Goal: Find specific page/section: Find specific page/section

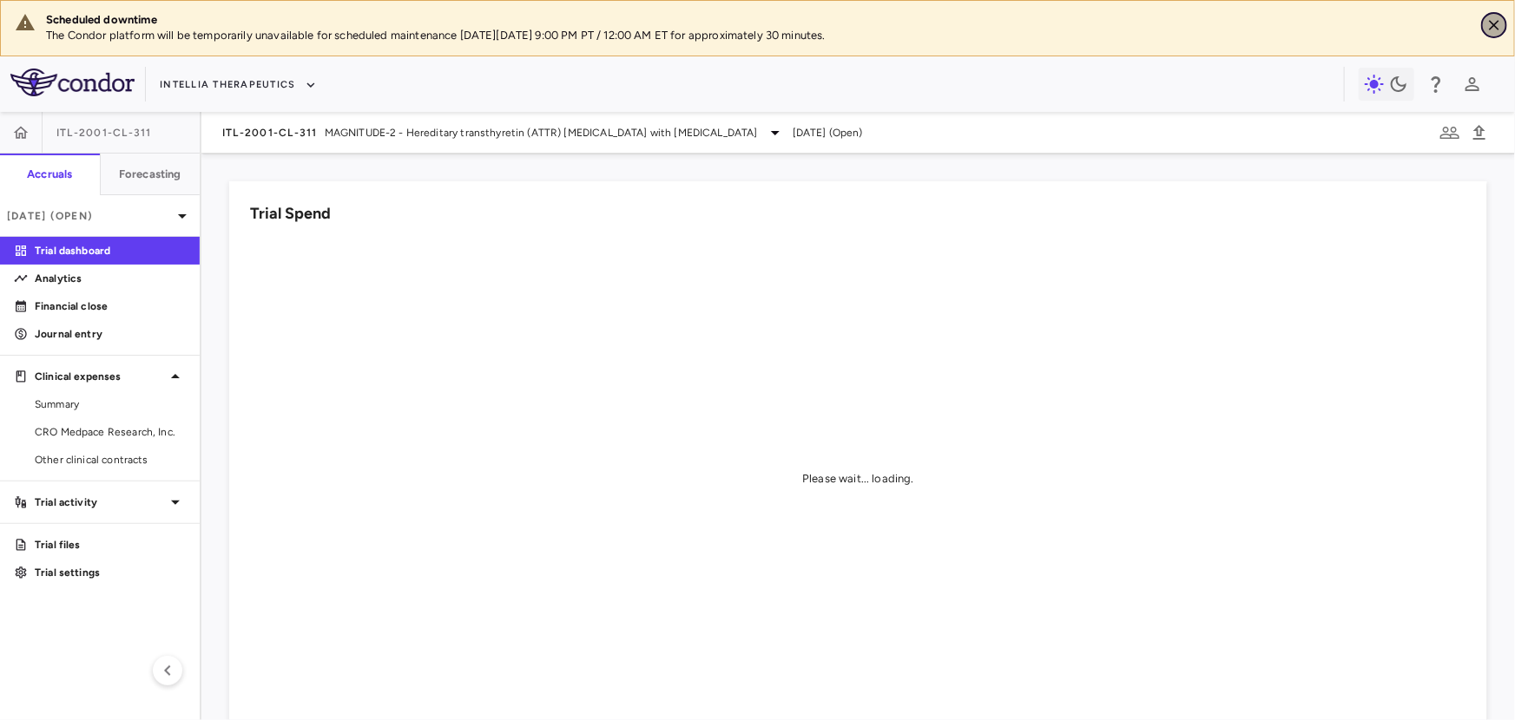
click at [1496, 27] on icon "Close" at bounding box center [1494, 25] width 10 height 10
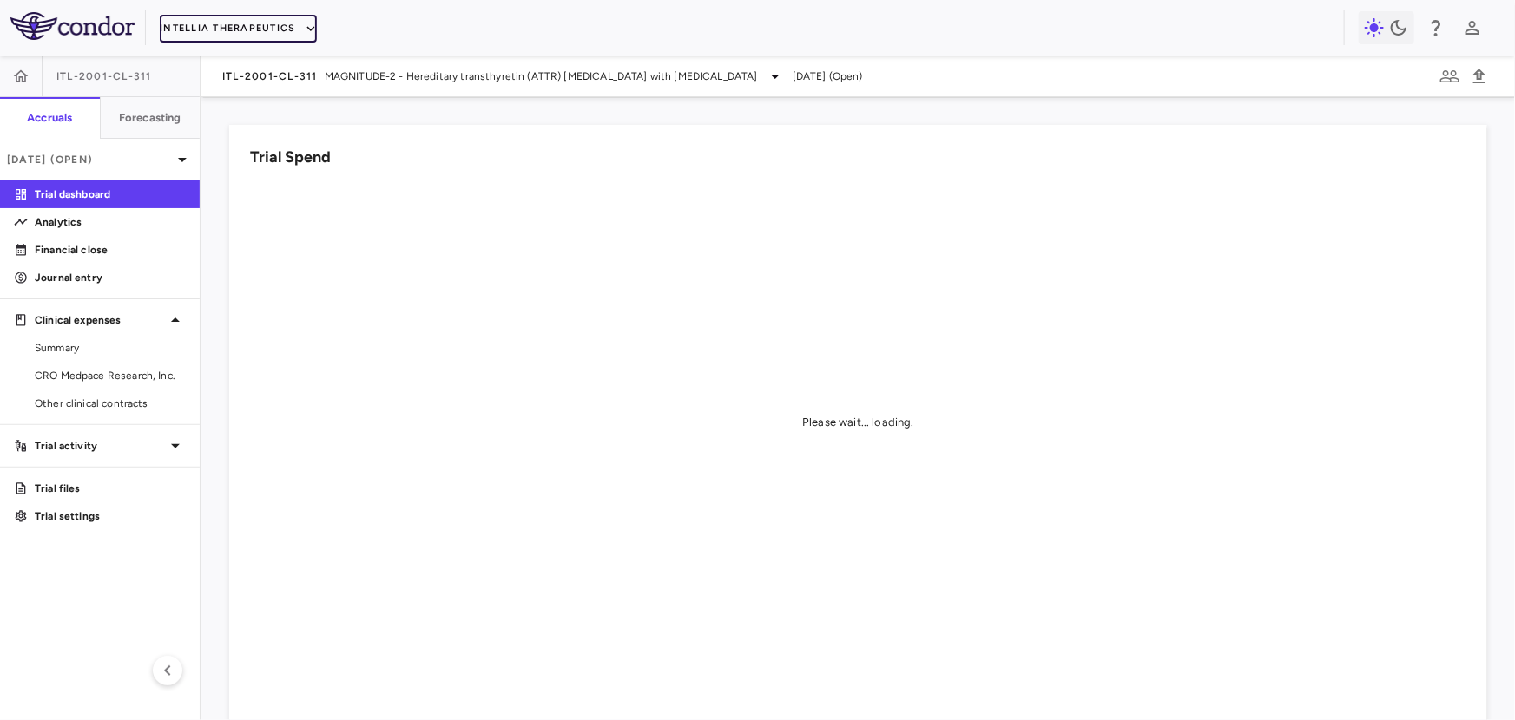
click at [239, 18] on button "Intellia Therapeutics" at bounding box center [238, 29] width 156 height 28
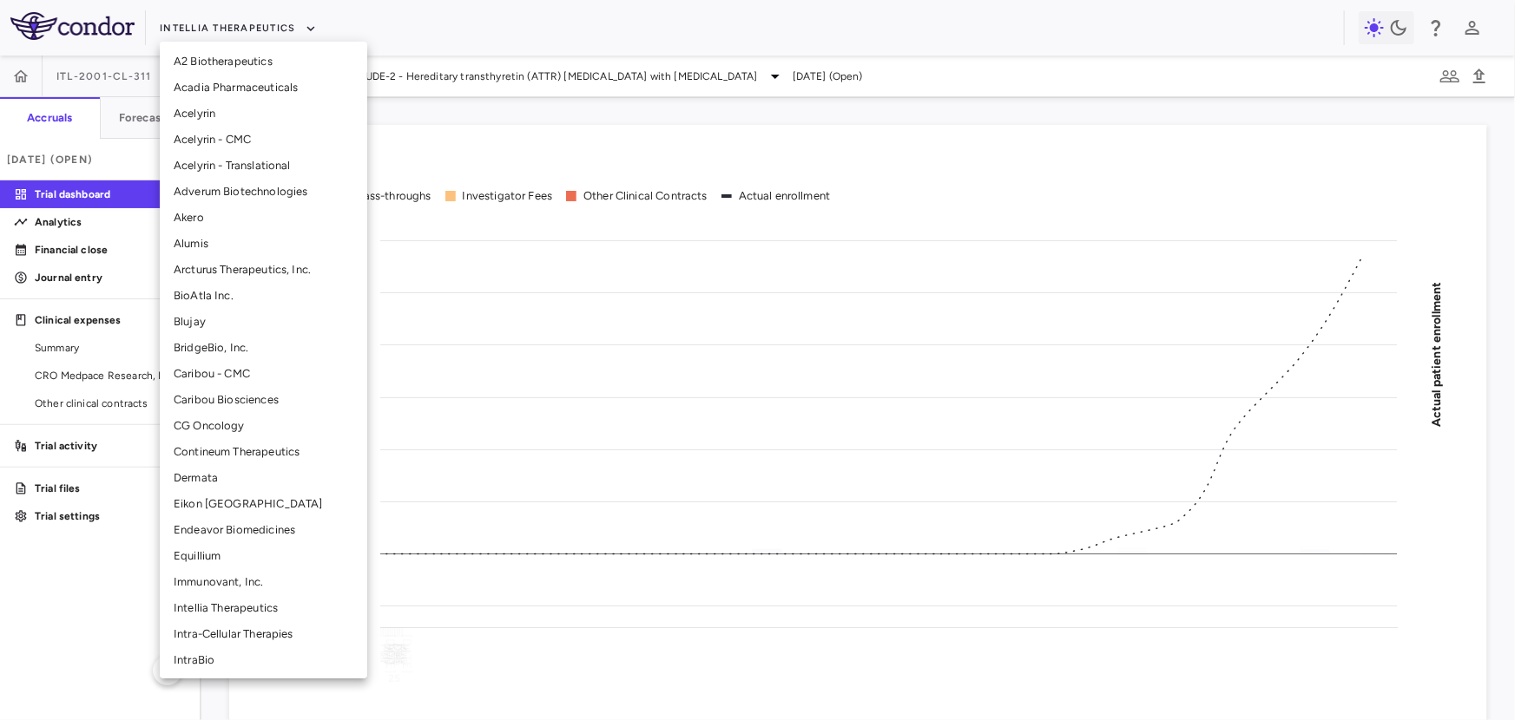
click at [221, 630] on li "Intra-Cellular Therapies" at bounding box center [263, 635] width 207 height 26
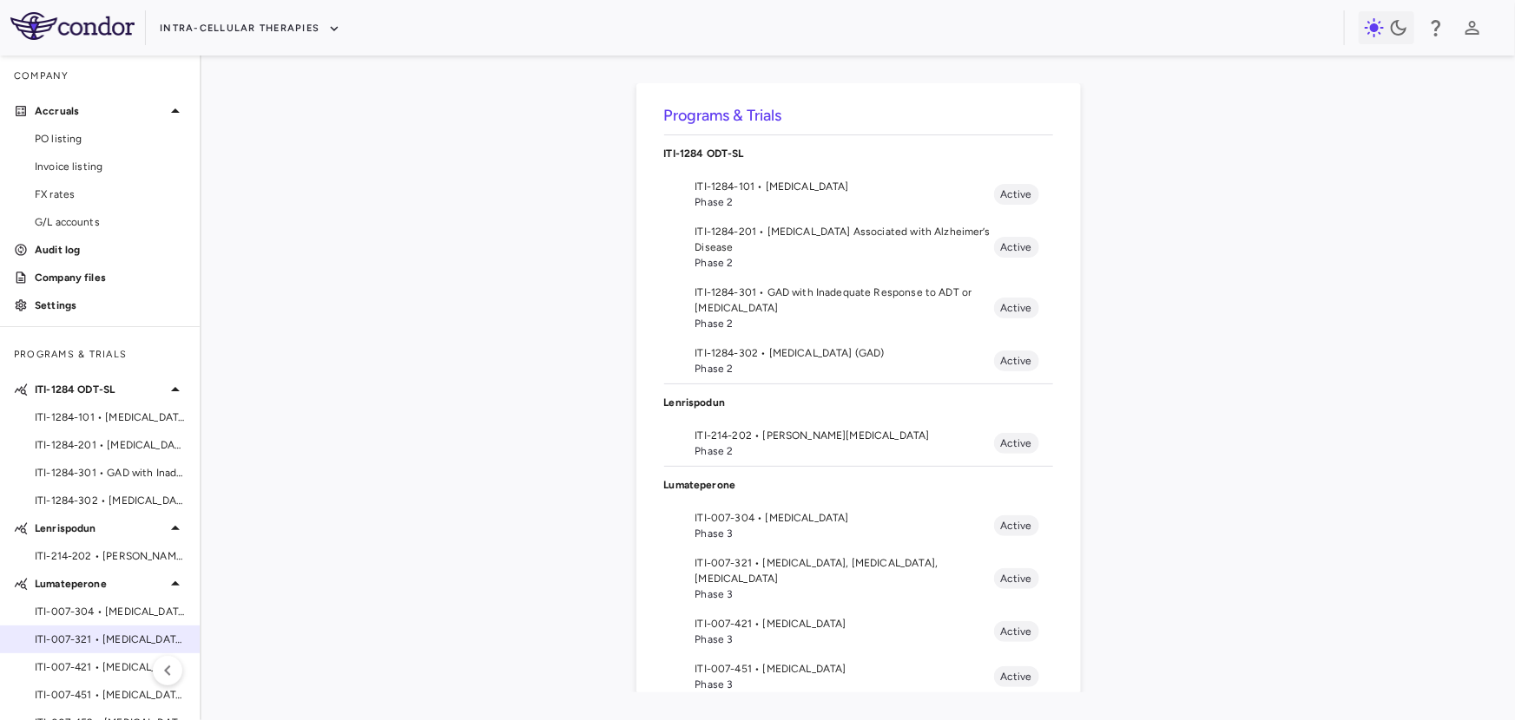
click at [98, 645] on span "ITI-007-321 • [MEDICAL_DATA], [MEDICAL_DATA], [MEDICAL_DATA]" at bounding box center [110, 640] width 151 height 16
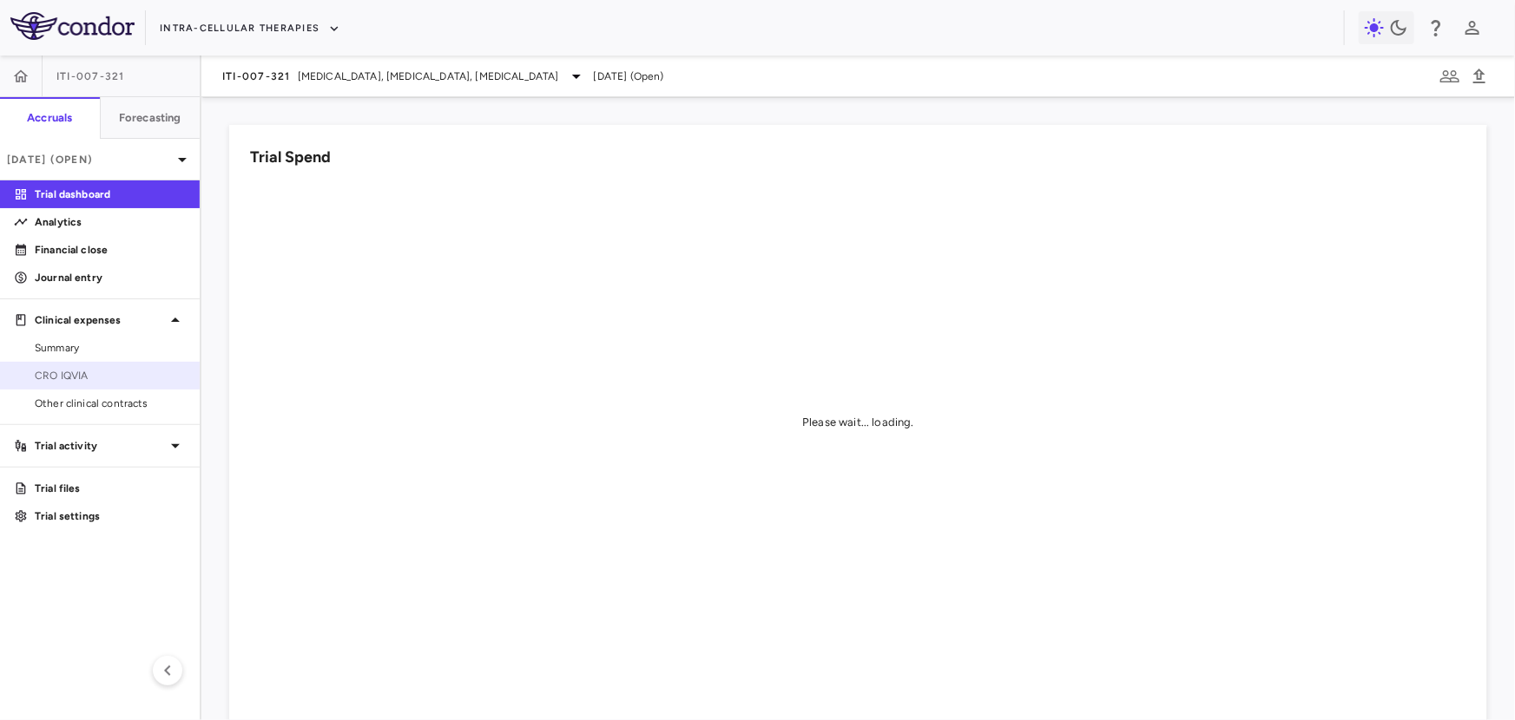
click at [95, 377] on span "CRO IQVIA" at bounding box center [110, 376] width 151 height 16
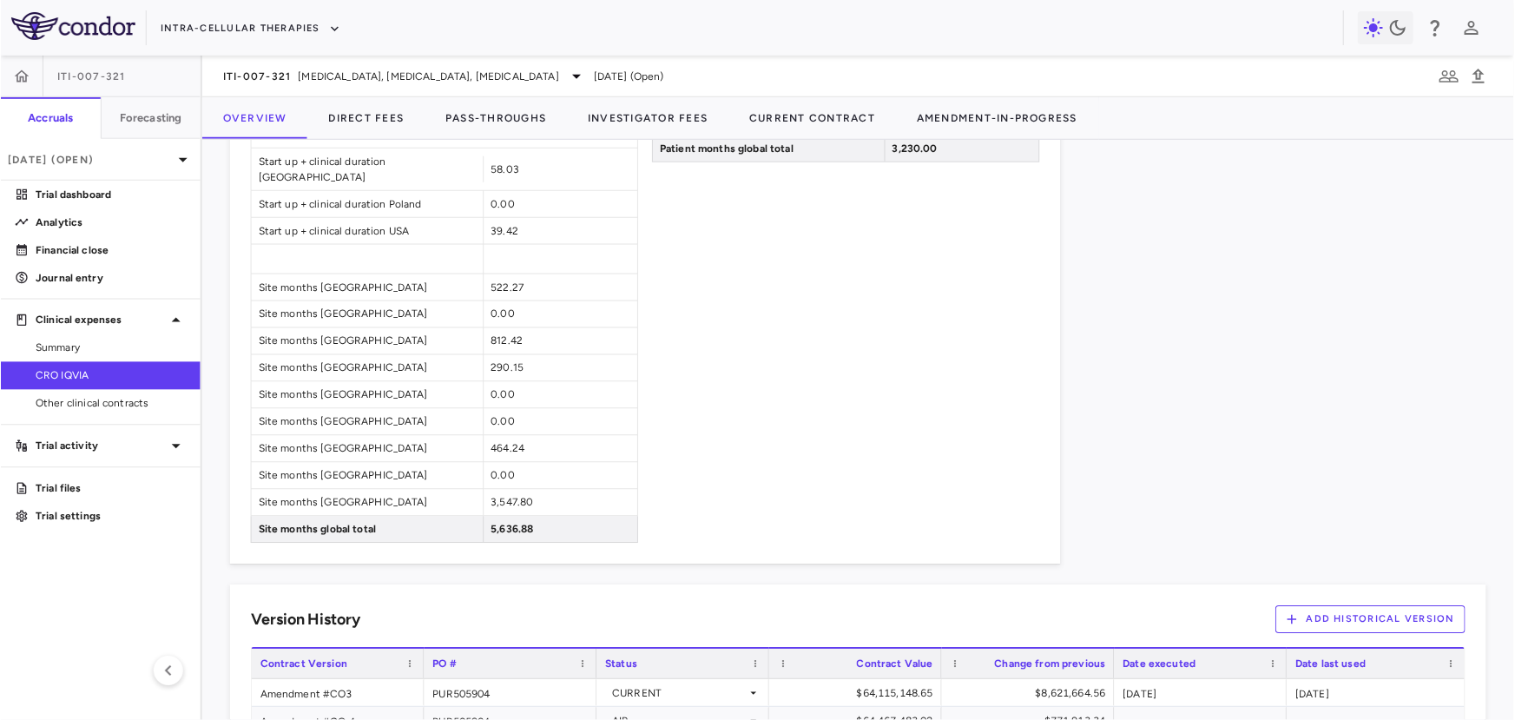
scroll to position [1615, 0]
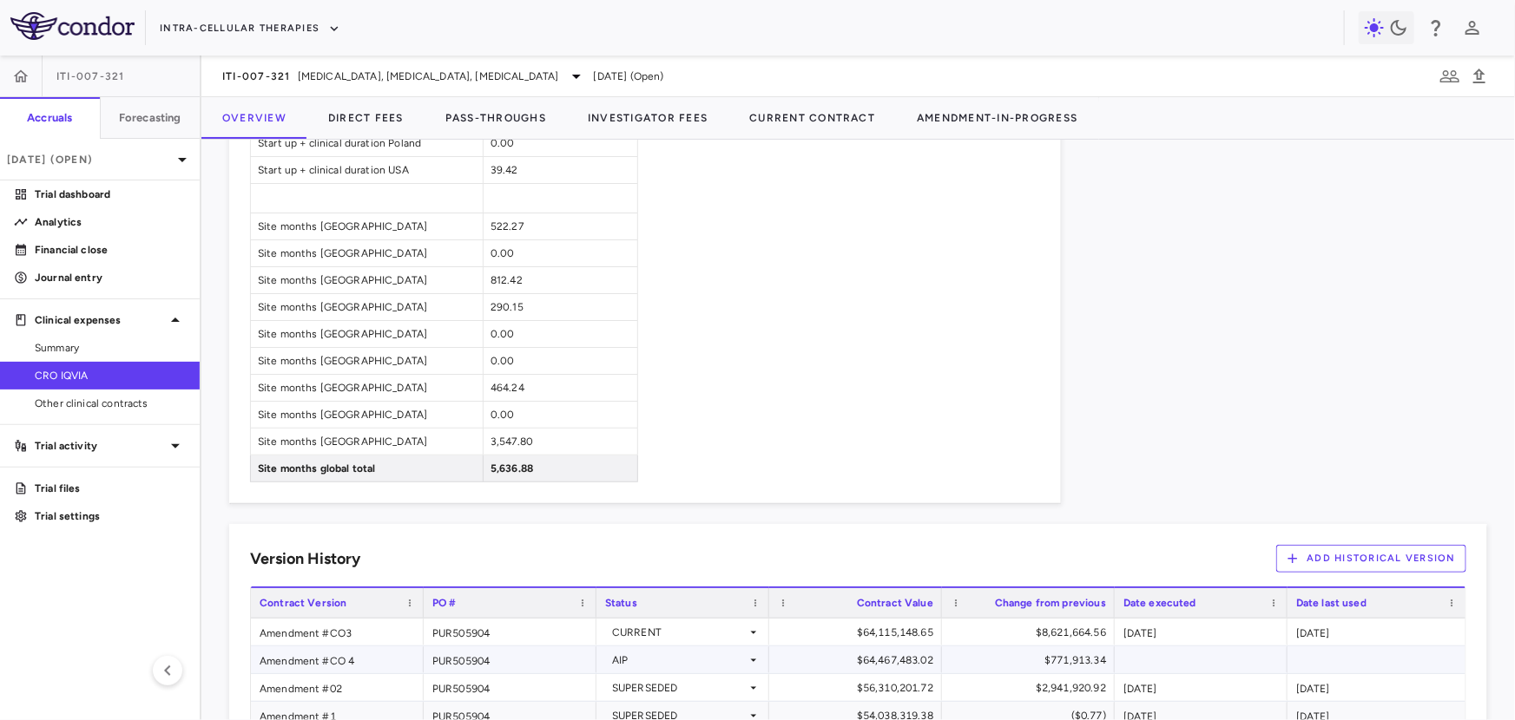
click at [749, 654] on icon at bounding box center [754, 661] width 14 height 14
click at [689, 438] on div at bounding box center [757, 360] width 1515 height 720
